Goal: Task Accomplishment & Management: Manage account settings

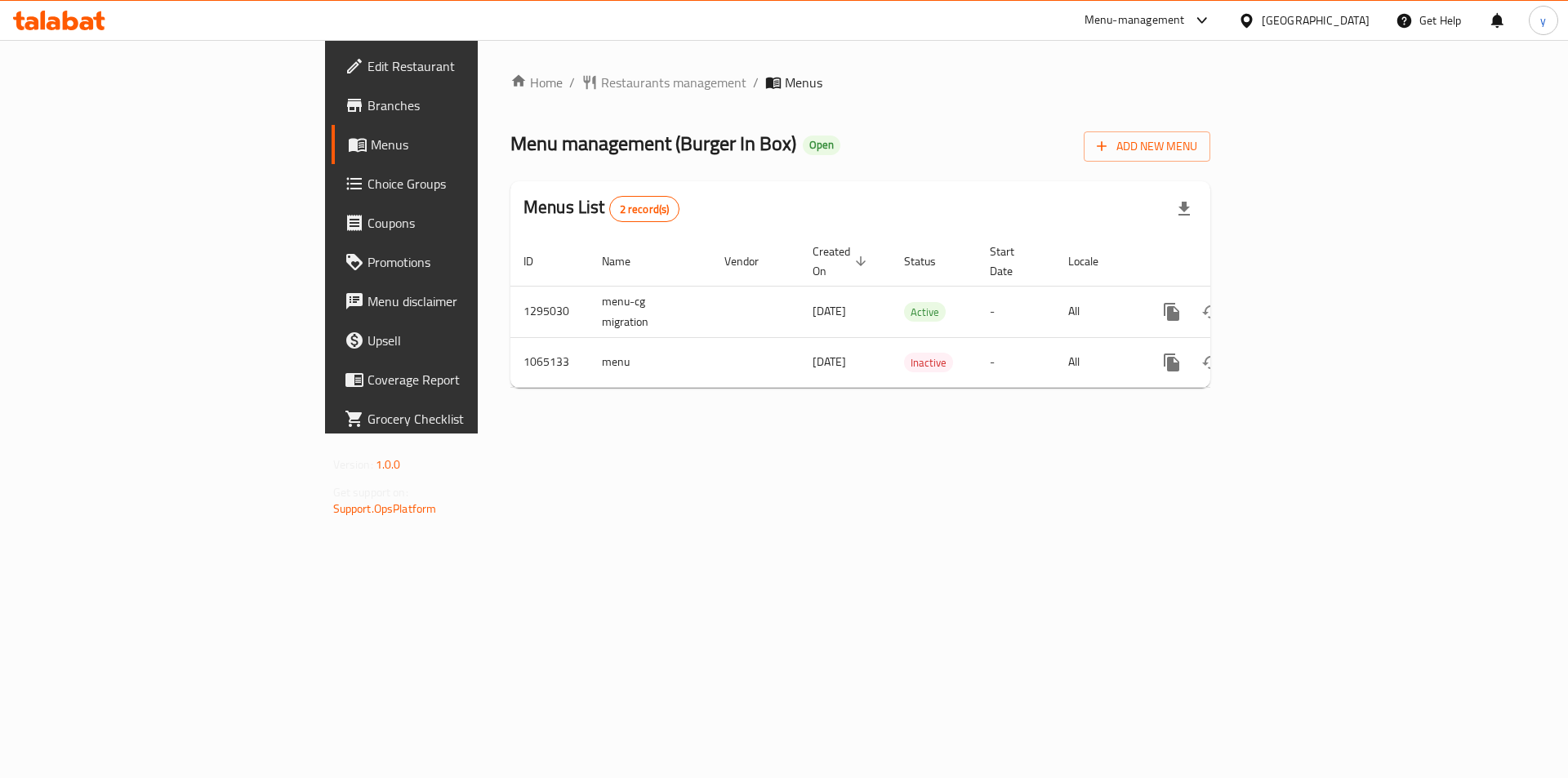
click at [367, 190] on span "Choice Groups" at bounding box center [470, 183] width 207 height 19
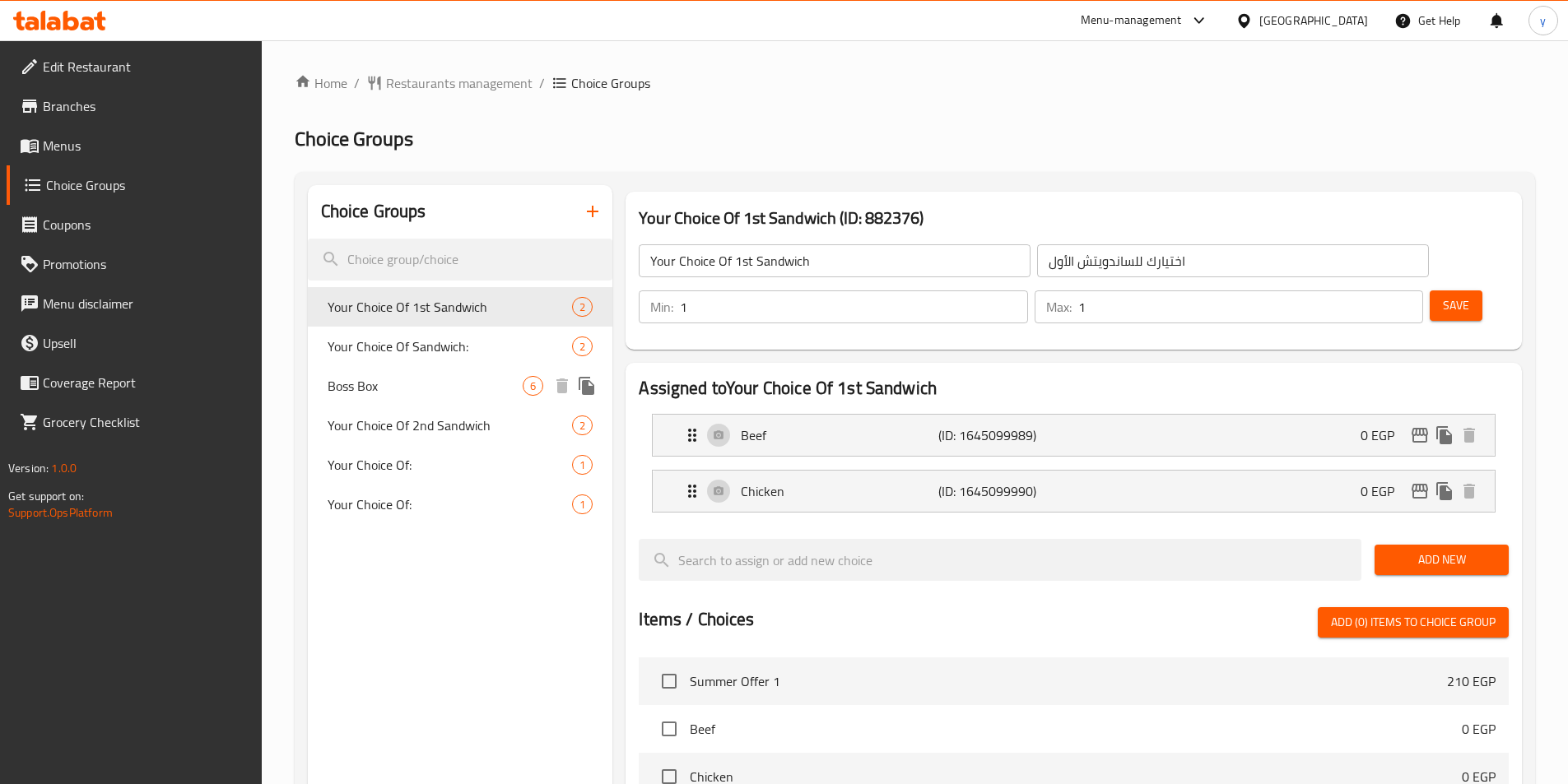
click at [357, 382] on span "Boss Box" at bounding box center [425, 386] width 196 height 19
type input "Boss Box"
type input "بوص بوكس"
type input "0"
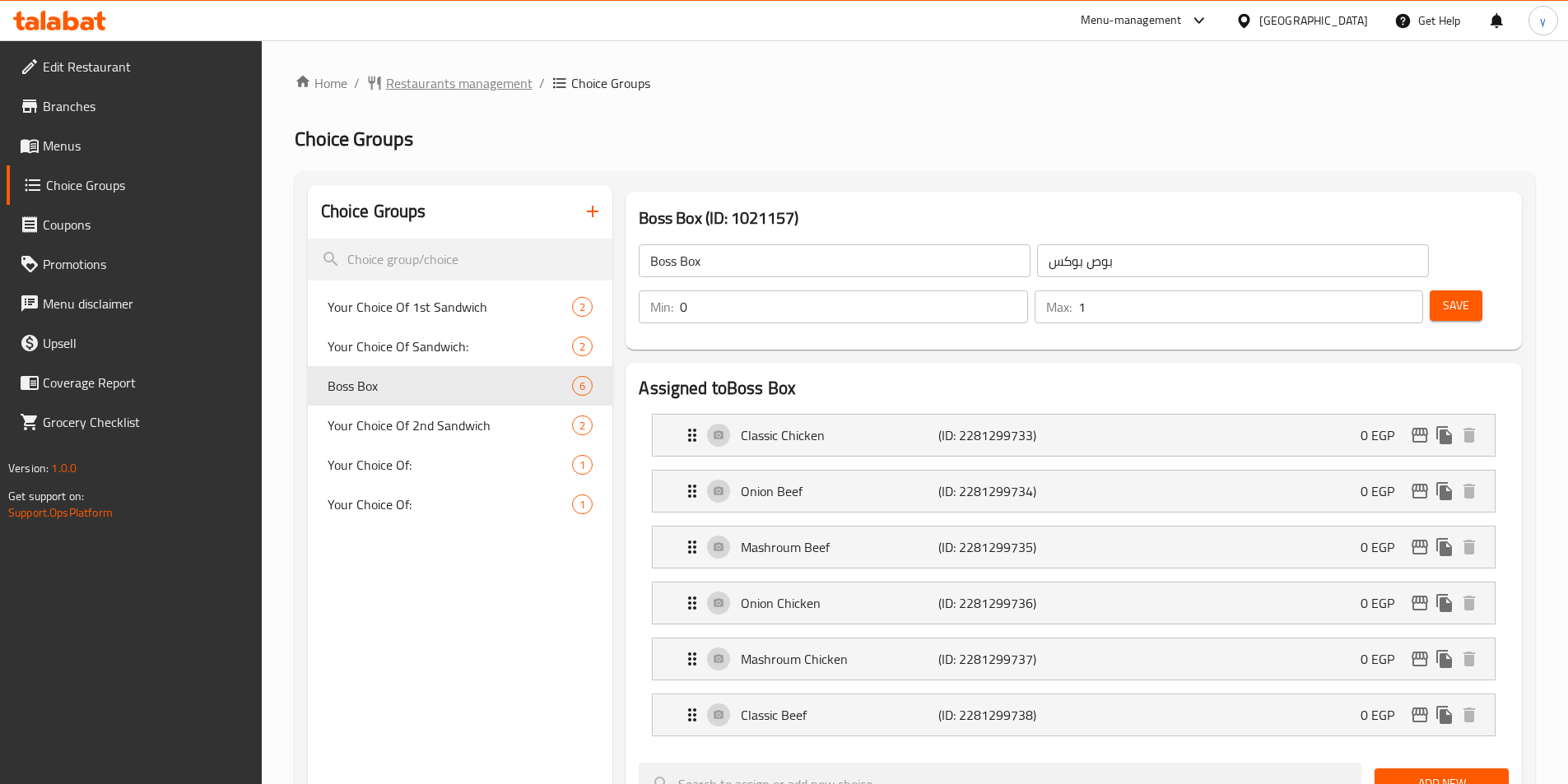
click at [405, 79] on span "Restaurants management" at bounding box center [459, 82] width 147 height 19
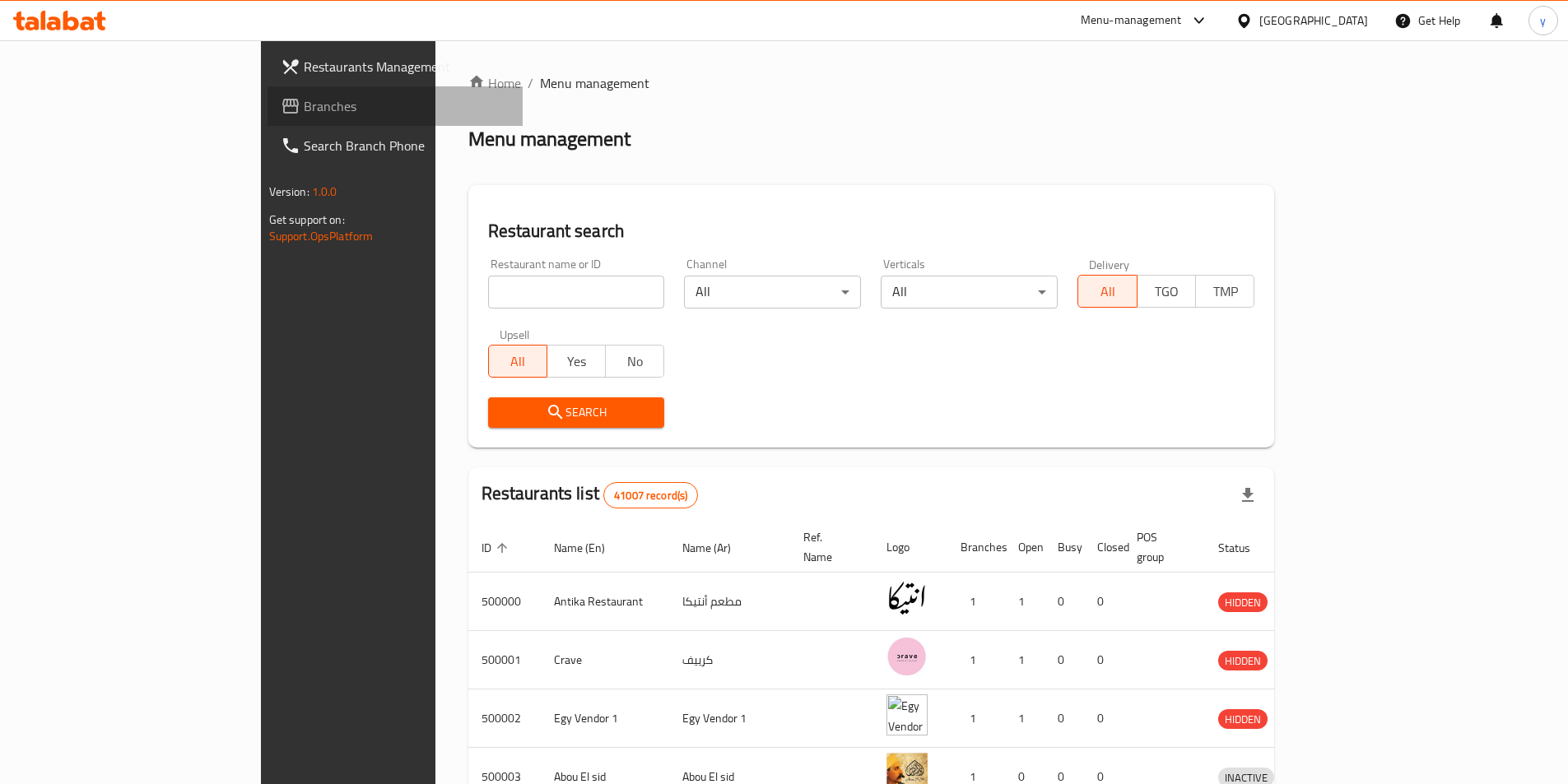
click at [303, 106] on span "Branches" at bounding box center [406, 106] width 206 height 19
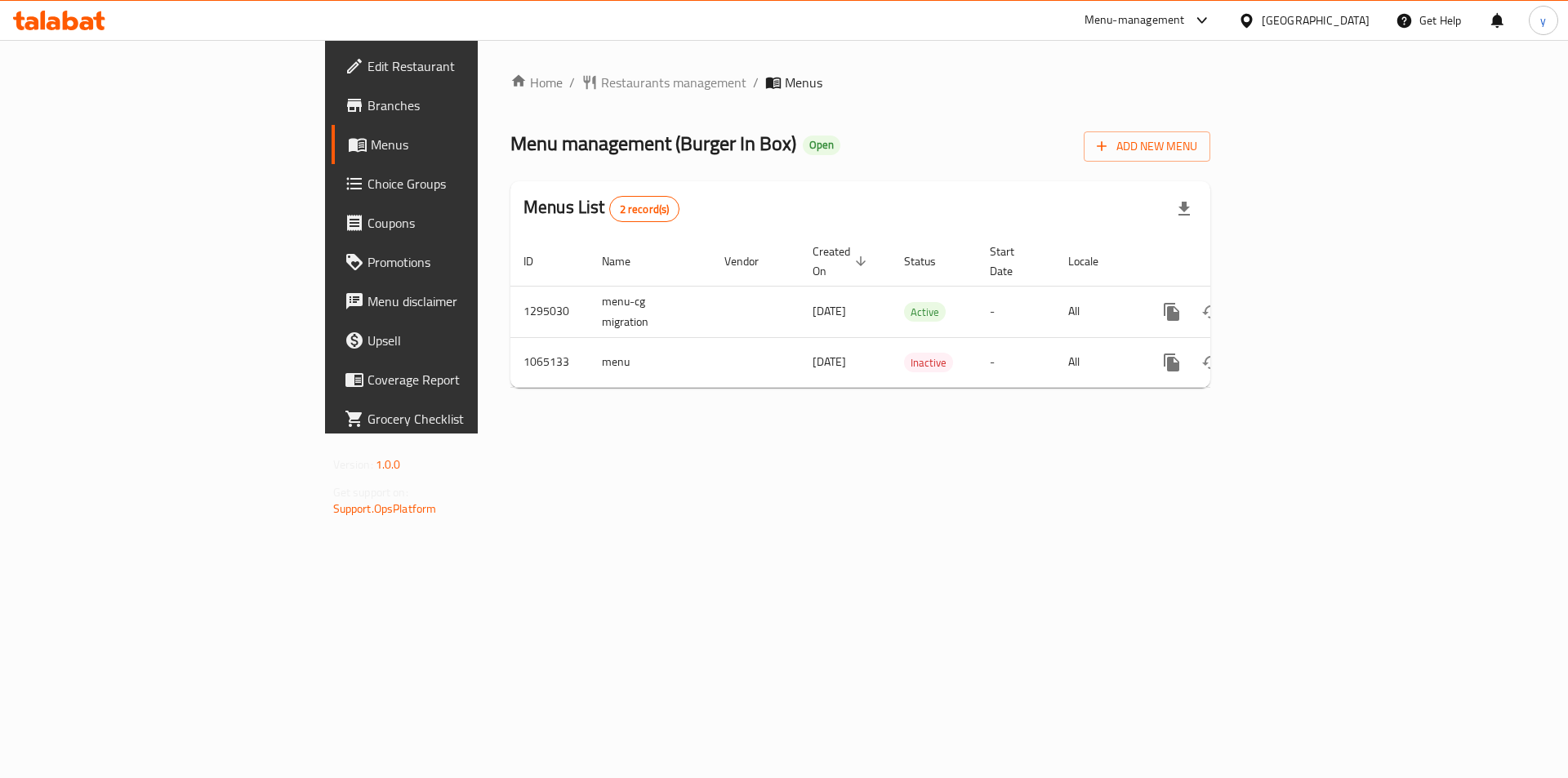
click at [367, 177] on span "Choice Groups" at bounding box center [470, 183] width 207 height 19
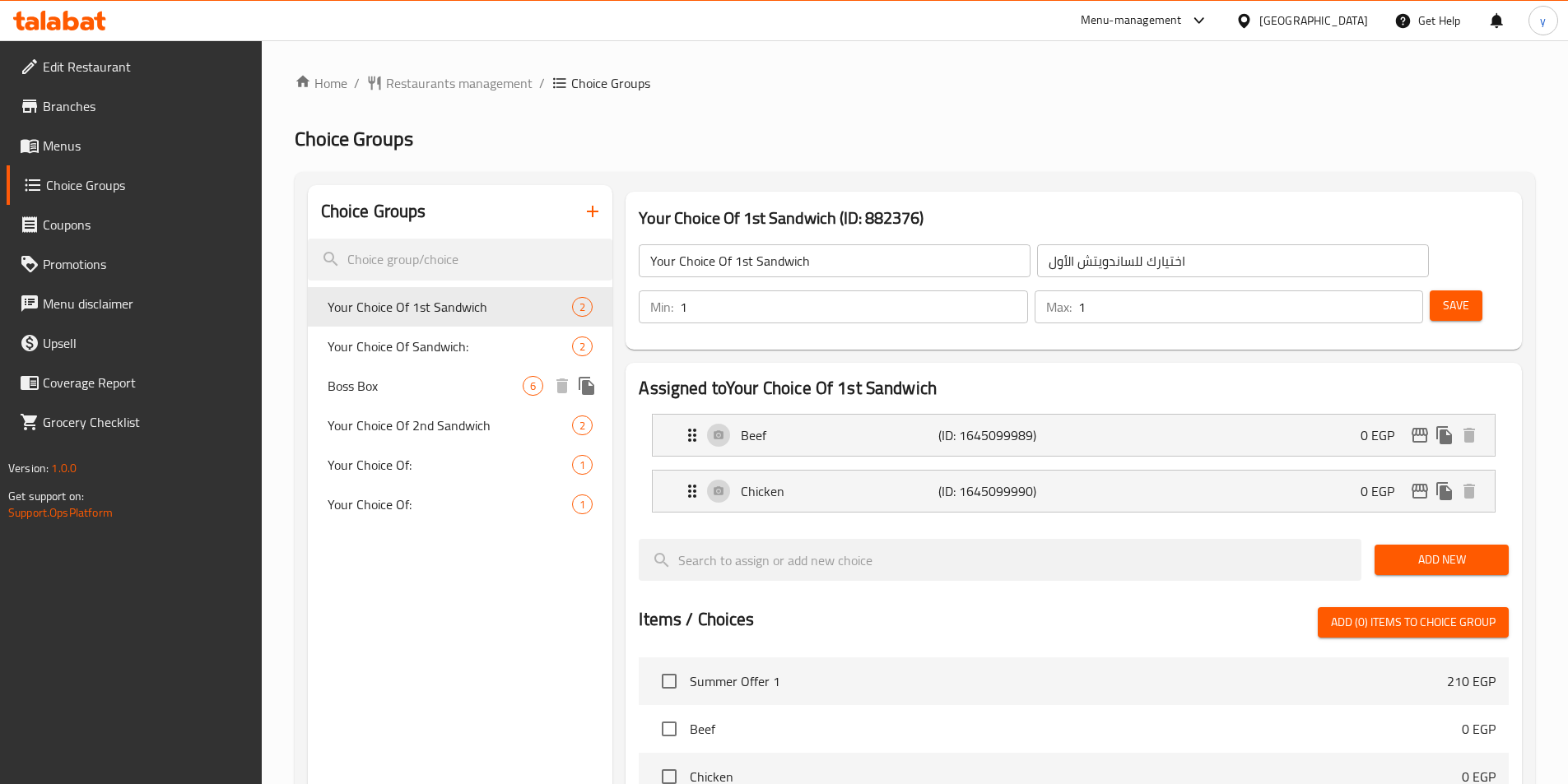
click at [393, 378] on span "Boss Box" at bounding box center [425, 386] width 196 height 19
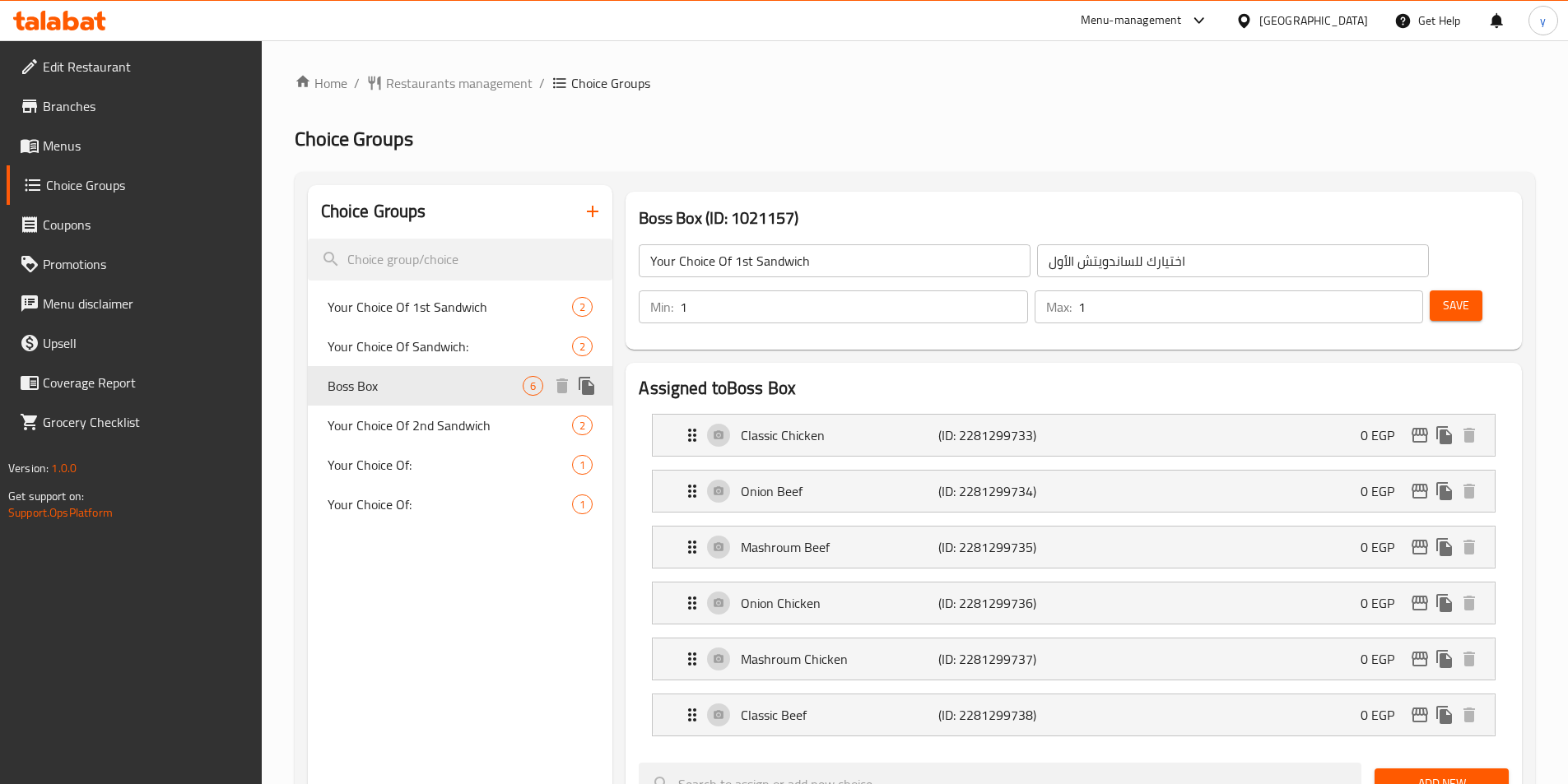
type input "Boss Box"
type input "بوص بوكس"
type input "0"
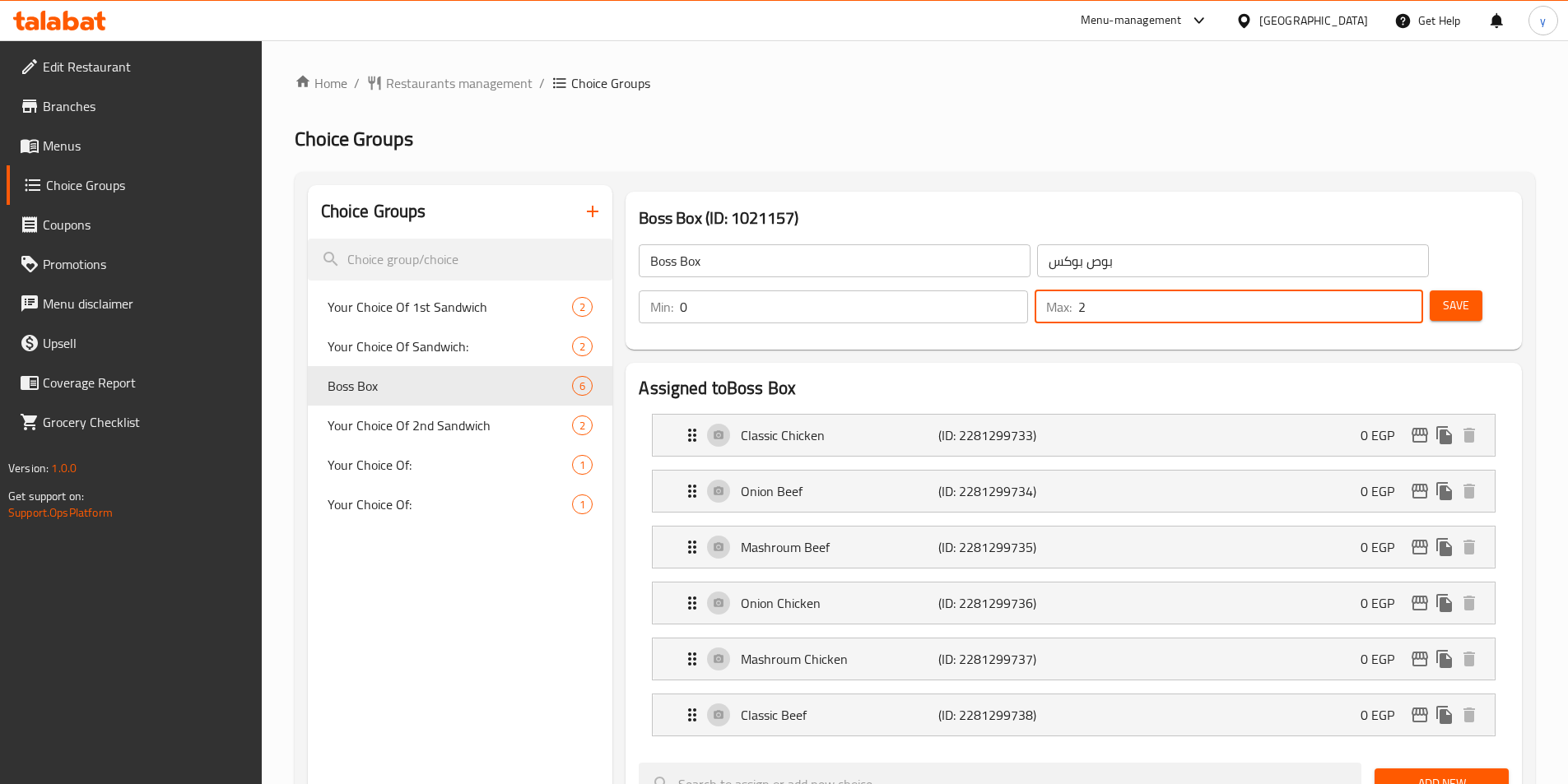
drag, startPoint x: 1371, startPoint y: 257, endPoint x: 1325, endPoint y: 275, distance: 49.4
click at [1325, 290] on input "2" at bounding box center [1251, 306] width 345 height 32
click at [1380, 290] on input "2" at bounding box center [1251, 306] width 345 height 32
type input "1"
click at [1378, 290] on input "1" at bounding box center [1251, 306] width 345 height 32
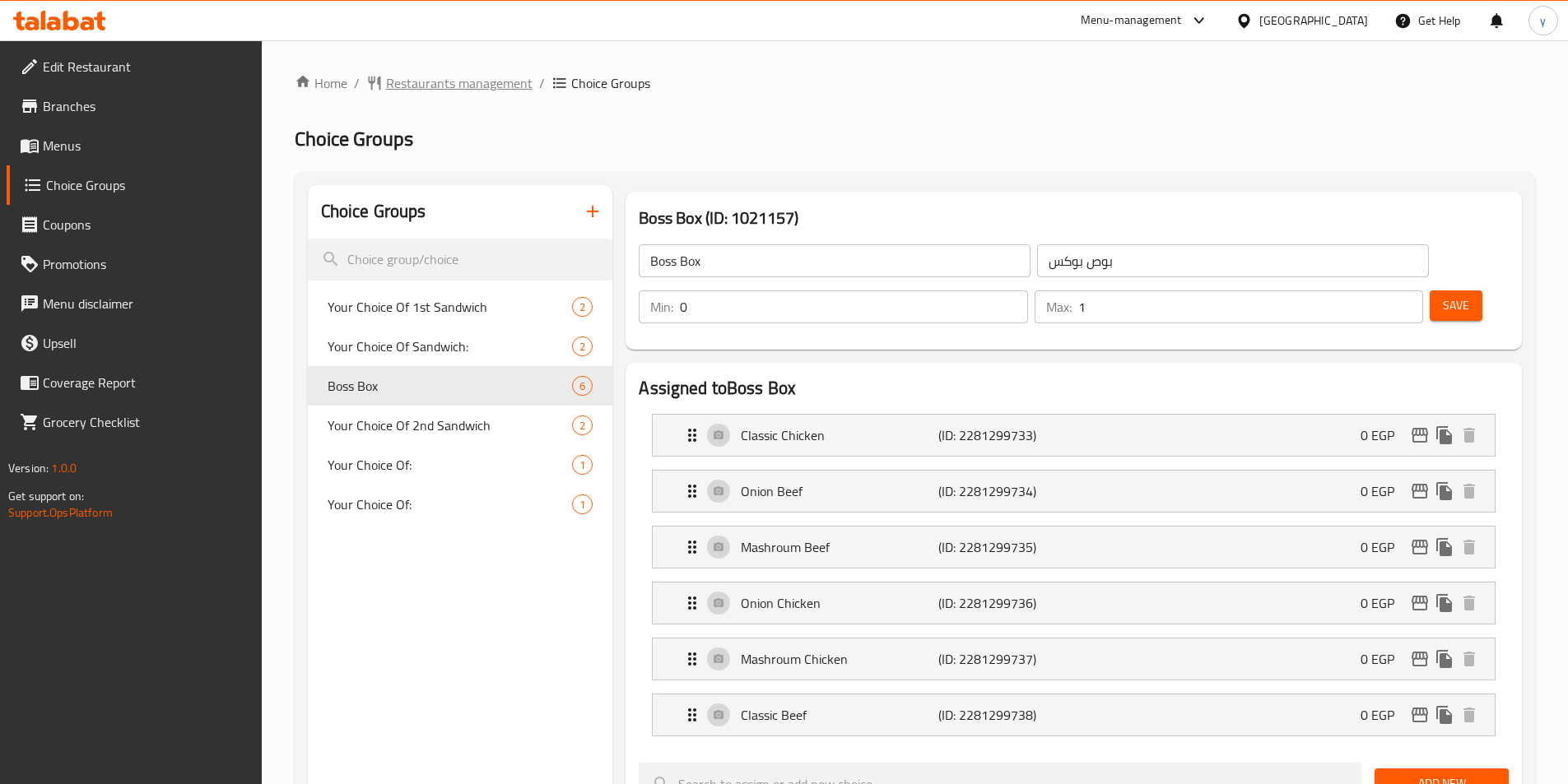
click at [430, 91] on span "Restaurants management" at bounding box center [459, 82] width 147 height 19
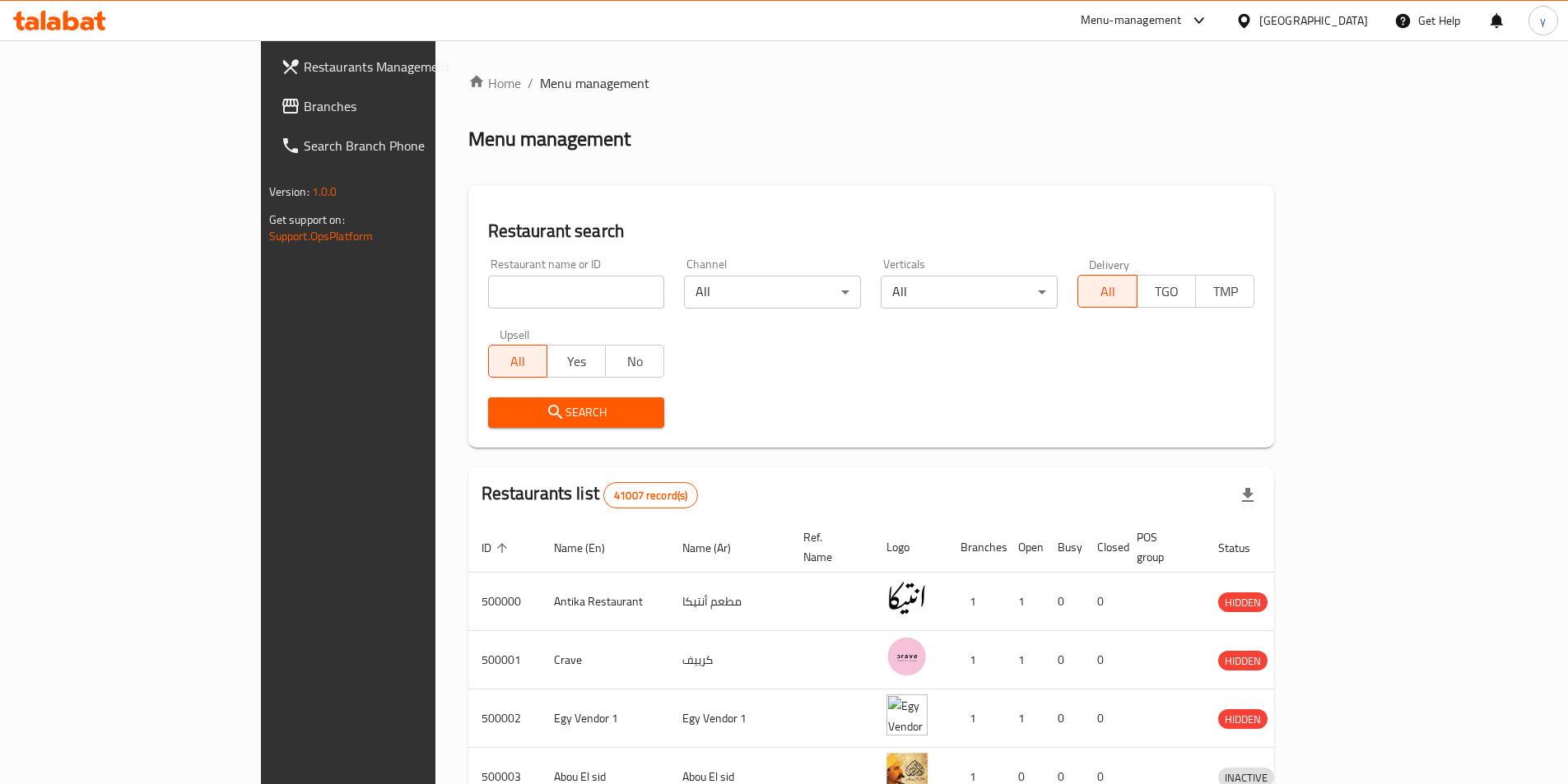
click at [303, 109] on span "Branches" at bounding box center [406, 106] width 206 height 19
